Goal: Find specific page/section: Find specific page/section

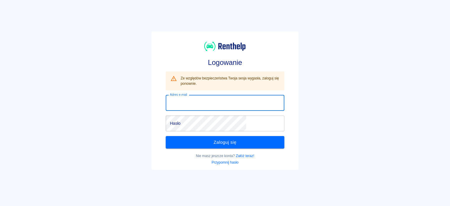
click at [215, 99] on input "Adres e-mail" at bounding box center [225, 103] width 118 height 16
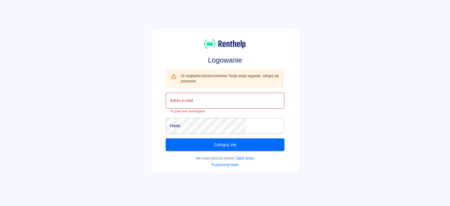
click at [224, 99] on input "Adres e-mail" at bounding box center [225, 101] width 118 height 16
type input "[PERSON_NAME][EMAIL_ADDRESS][DOMAIN_NAME]"
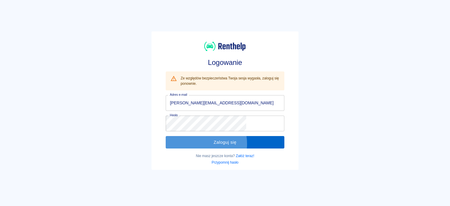
click at [216, 144] on button "Zaloguj się" at bounding box center [225, 142] width 118 height 12
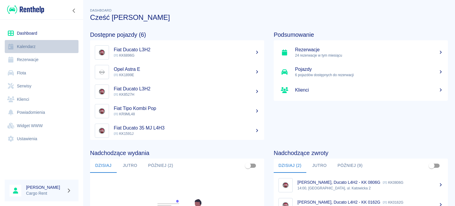
click at [18, 42] on link "Kalendarz" at bounding box center [42, 46] width 74 height 13
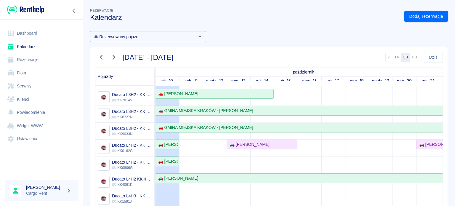
scroll to position [52, 0]
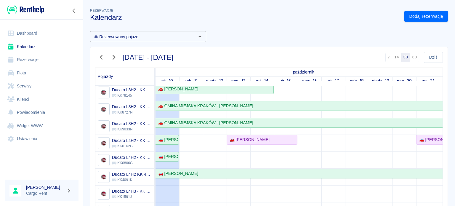
click at [101, 59] on icon "button" at bounding box center [101, 57] width 3 height 5
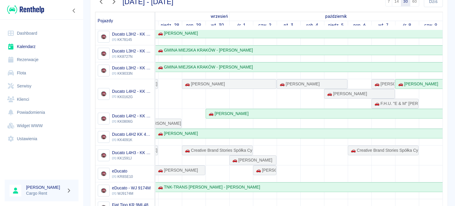
scroll to position [48, 0]
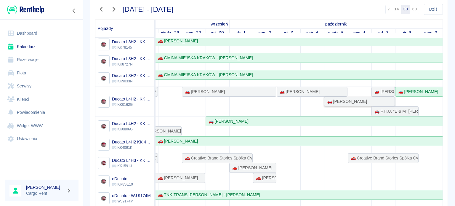
click at [358, 99] on div "🚗 [PERSON_NAME]" at bounding box center [360, 101] width 70 height 6
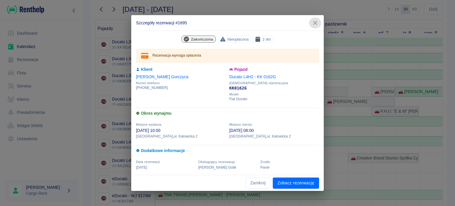
click at [317, 21] on icon "button" at bounding box center [315, 23] width 8 height 6
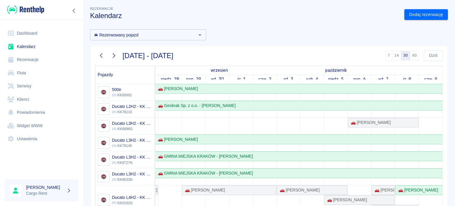
scroll to position [0, 0]
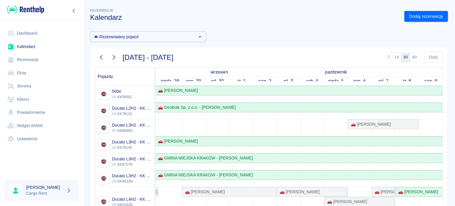
click at [28, 12] on img at bounding box center [25, 10] width 37 height 10
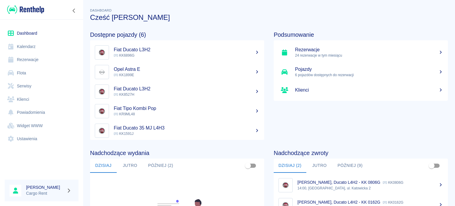
click at [20, 47] on link "Kalendarz" at bounding box center [42, 46] width 74 height 13
